Goal: Task Accomplishment & Management: Complete application form

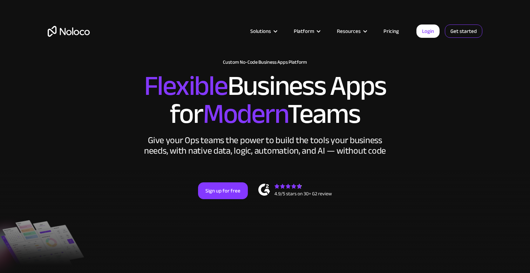
click at [0, 0] on link "Get started" at bounding box center [0, 0] width 0 height 0
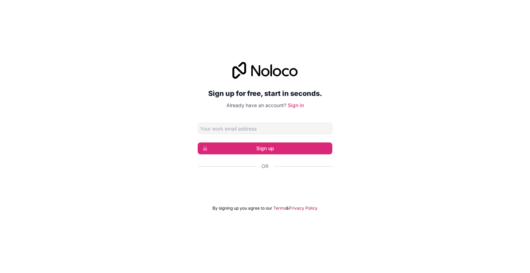
click at [248, 128] on input "Email address" at bounding box center [265, 128] width 135 height 11
click at [220, 129] on input "[EMAIL_ADDRESS][DOMAIN_NAME]" at bounding box center [265, 128] width 135 height 11
click at [199, 129] on input "[EMAIL_ADDRESS][DOMAIN_NAME]" at bounding box center [265, 128] width 135 height 11
type input "[EMAIL_ADDRESS][DOMAIN_NAME]"
click at [214, 147] on button "Sign up" at bounding box center [265, 149] width 135 height 12
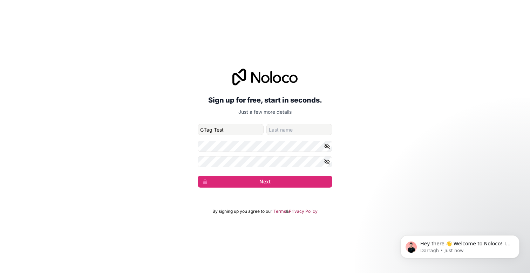
click at [239, 127] on input "GTag Test" at bounding box center [231, 129] width 66 height 11
type input "GTag Test"
click at [288, 124] on input "family-name" at bounding box center [299, 129] width 66 height 11
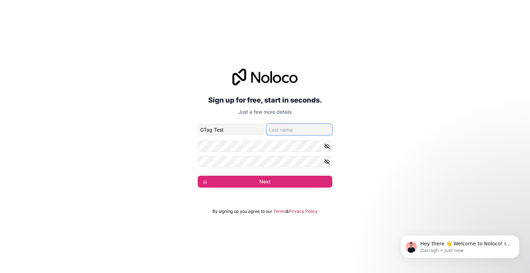
paste input "GTag Test"
type input "GTag Test"
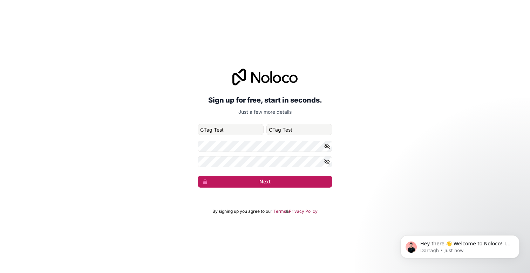
click at [289, 180] on button "Next" at bounding box center [265, 182] width 135 height 12
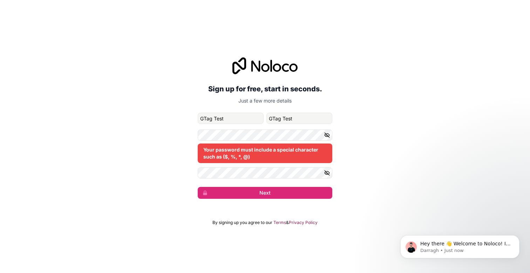
click at [329, 172] on icon "button" at bounding box center [327, 173] width 6 height 6
click at [329, 140] on button "button" at bounding box center [328, 135] width 8 height 11
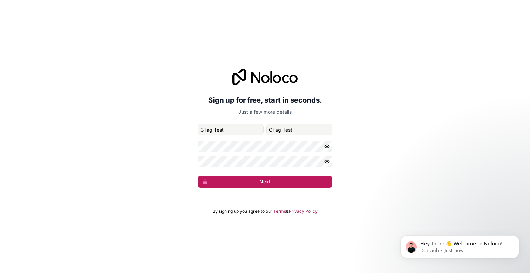
click at [225, 179] on button "Next" at bounding box center [265, 182] width 135 height 12
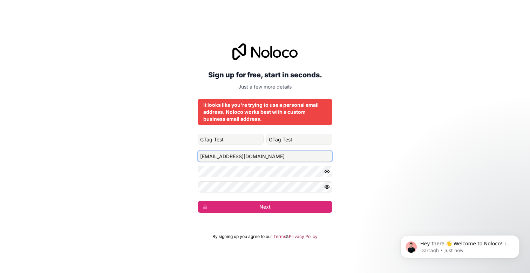
click at [245, 158] on input "[EMAIL_ADDRESS][DOMAIN_NAME]" at bounding box center [265, 156] width 135 height 11
type input "[EMAIL_ADDRESS][DOMAIN_NAME]"
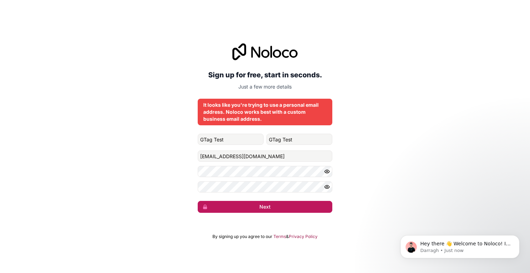
click at [255, 209] on button "Next" at bounding box center [265, 207] width 135 height 12
